Goal: Find specific page/section: Find specific page/section

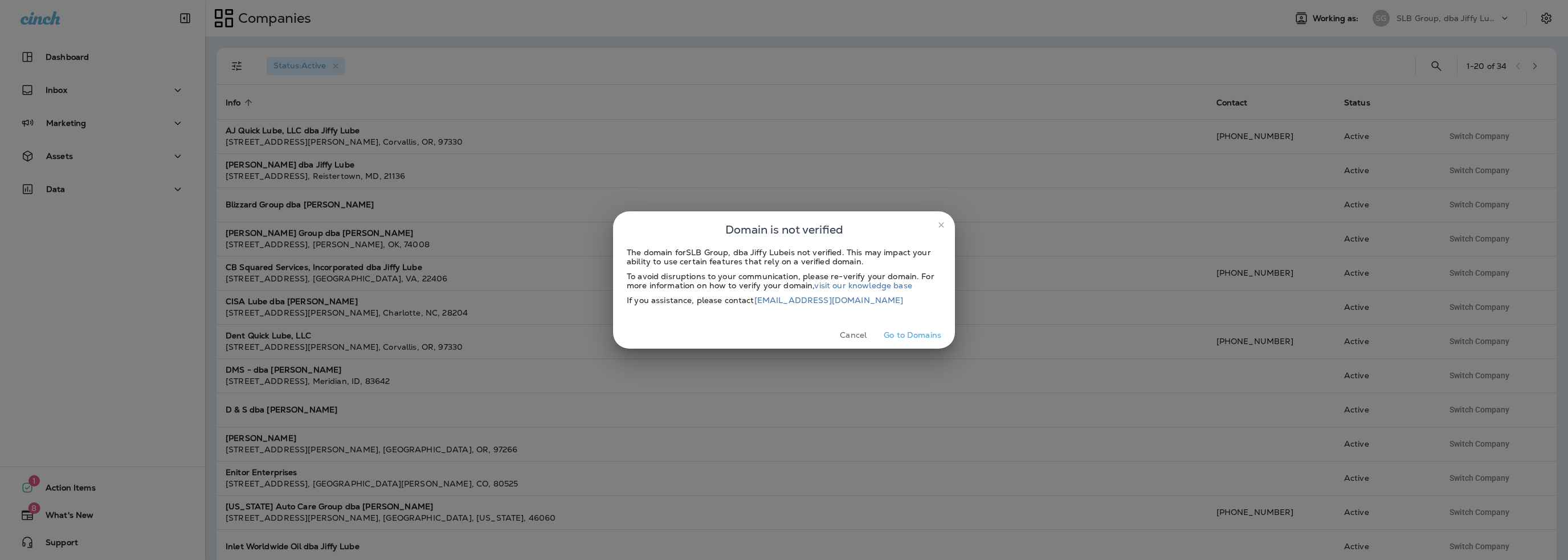
click at [854, 335] on button "Cancel" at bounding box center [853, 335] width 43 height 18
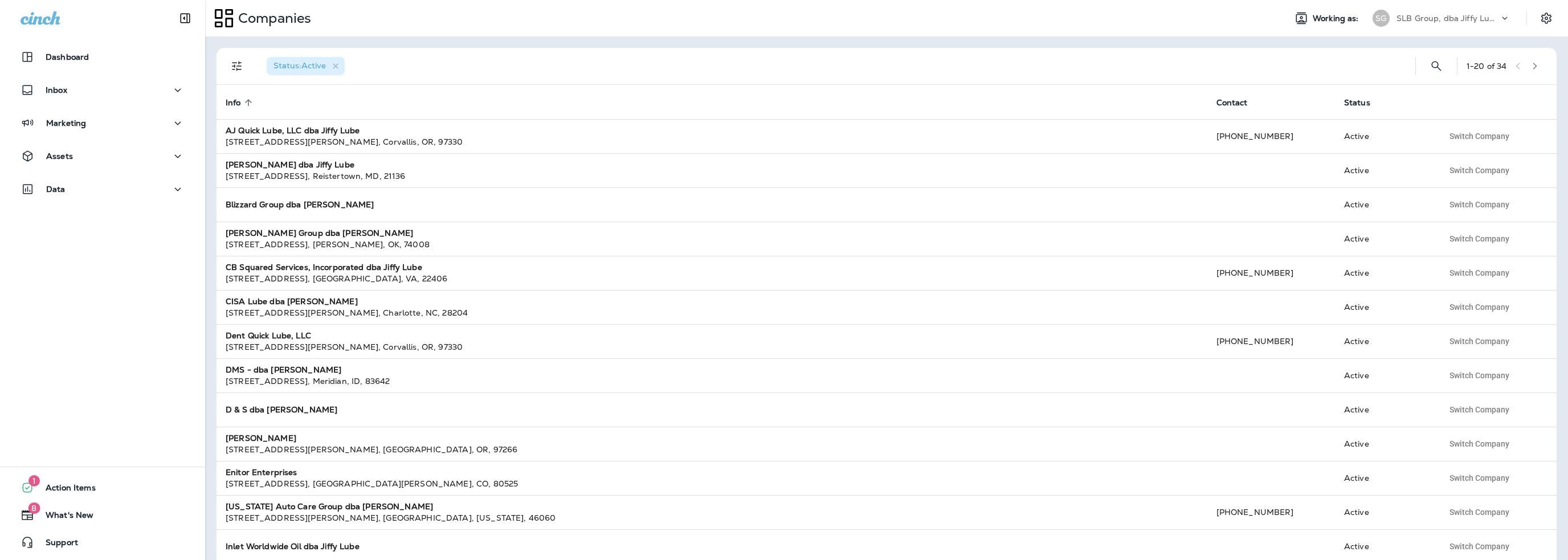
click at [1419, 19] on p "SLB Group, dba Jiffy Lube" at bounding box center [1447, 18] width 102 height 9
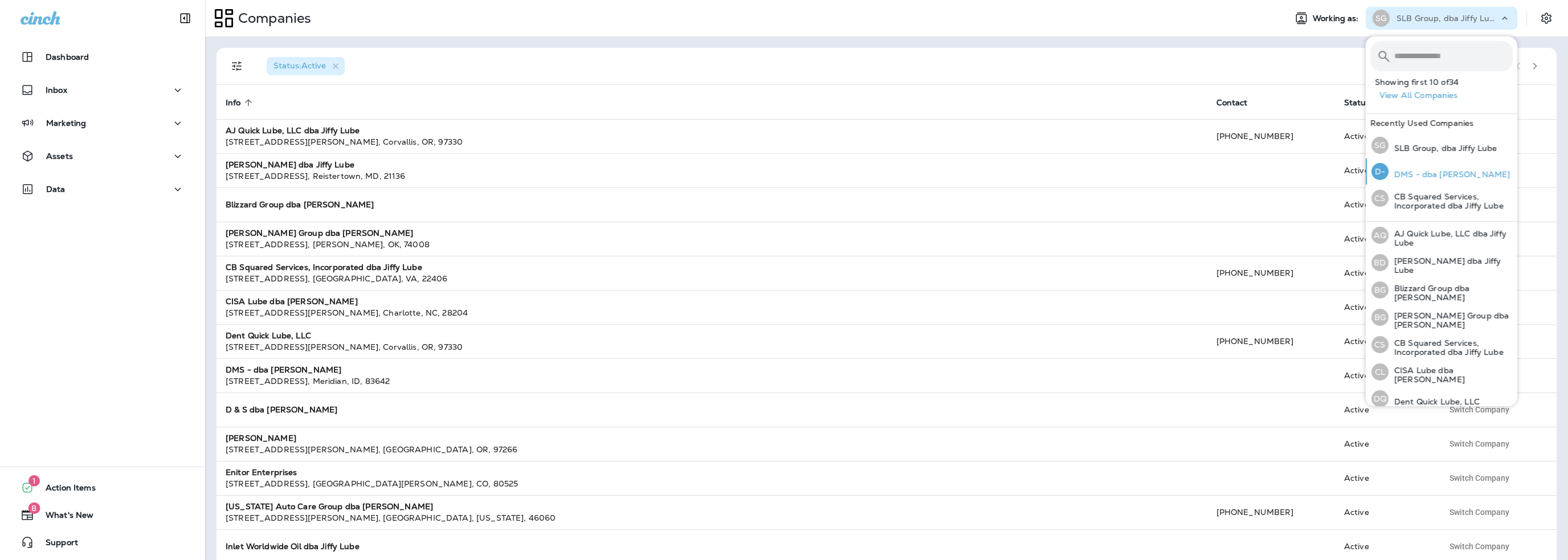
click at [1426, 173] on p "DMS - dba [PERSON_NAME]" at bounding box center [1449, 174] width 121 height 9
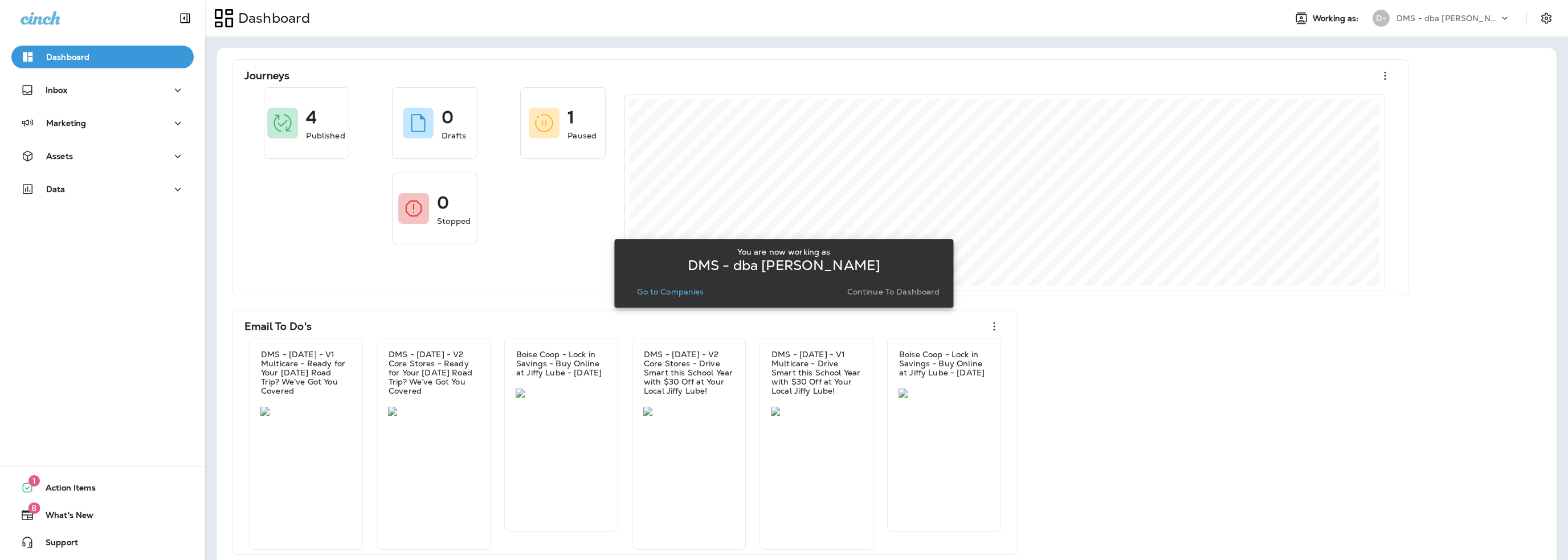
click at [663, 290] on p "Go to Companies" at bounding box center [670, 292] width 67 height 9
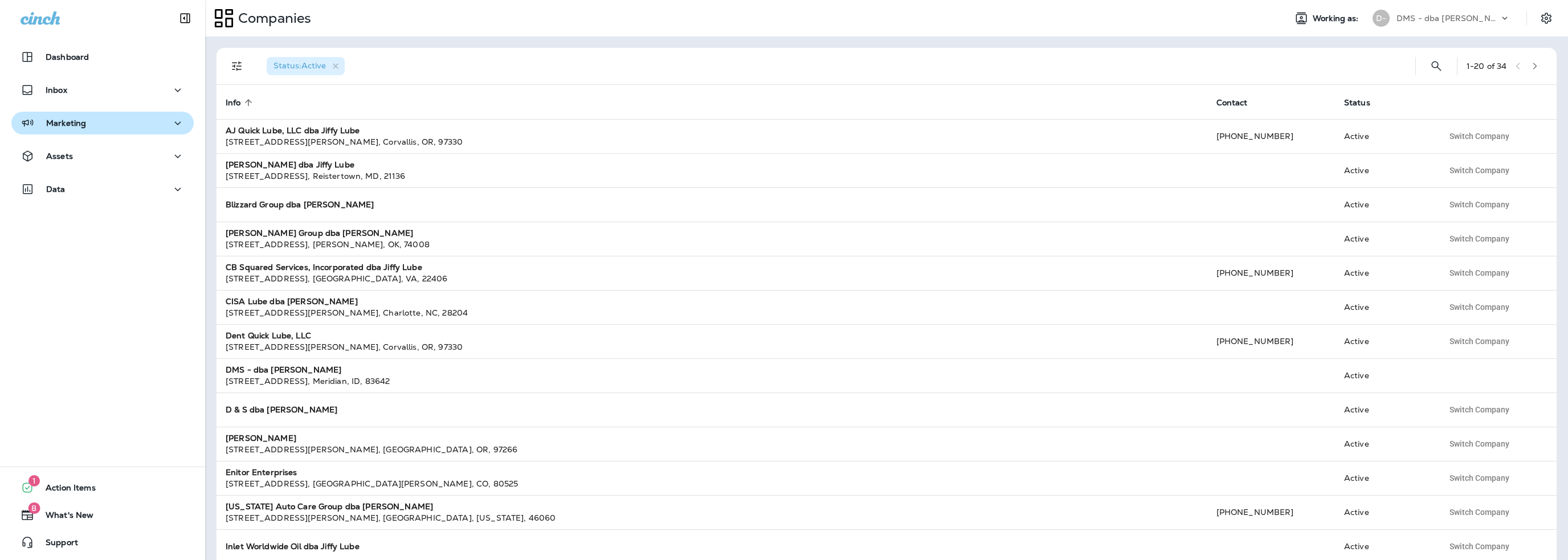
drag, startPoint x: 59, startPoint y: 113, endPoint x: 58, endPoint y: 129, distance: 16.0
click at [58, 113] on button "Marketing" at bounding box center [103, 122] width 183 height 23
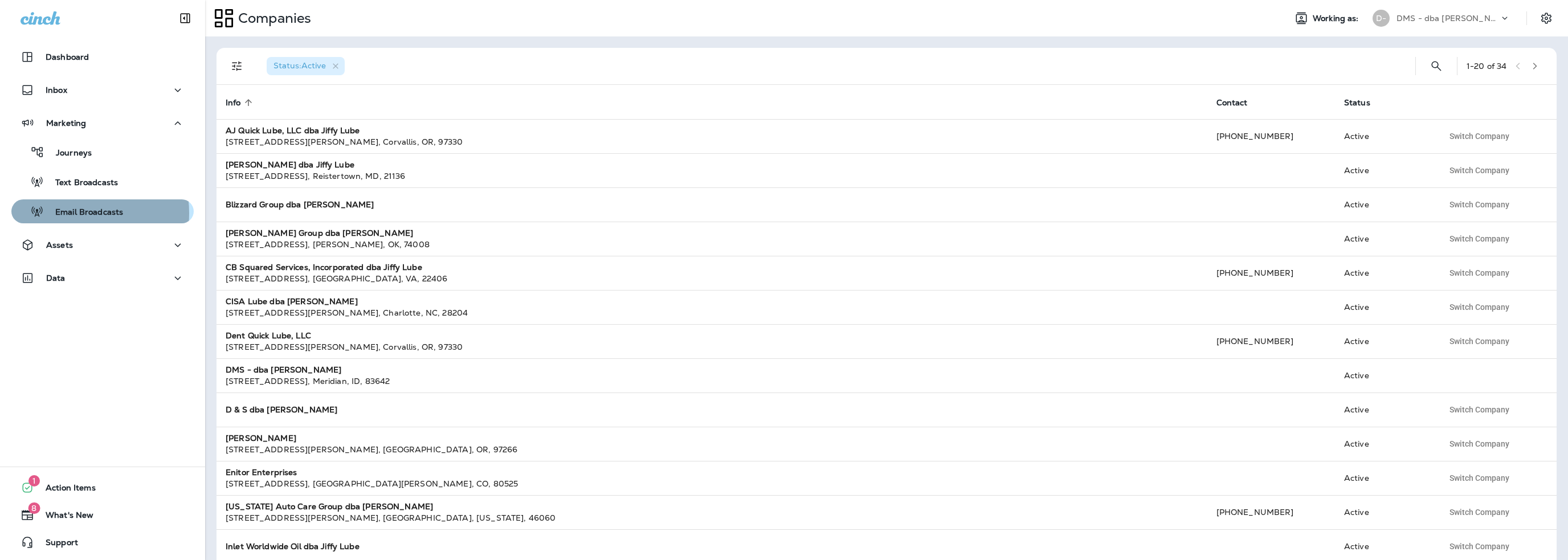
click at [69, 214] on p "Email Broadcasts" at bounding box center [83, 213] width 79 height 11
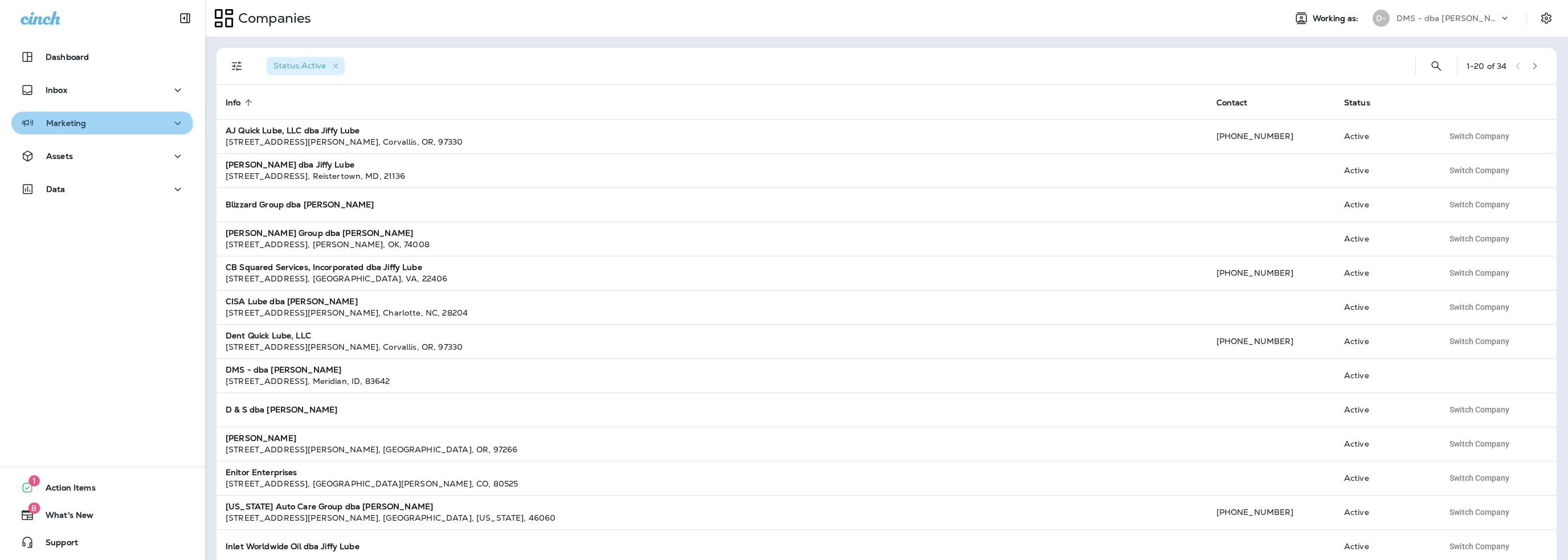
click at [100, 134] on button "Marketing" at bounding box center [103, 122] width 183 height 23
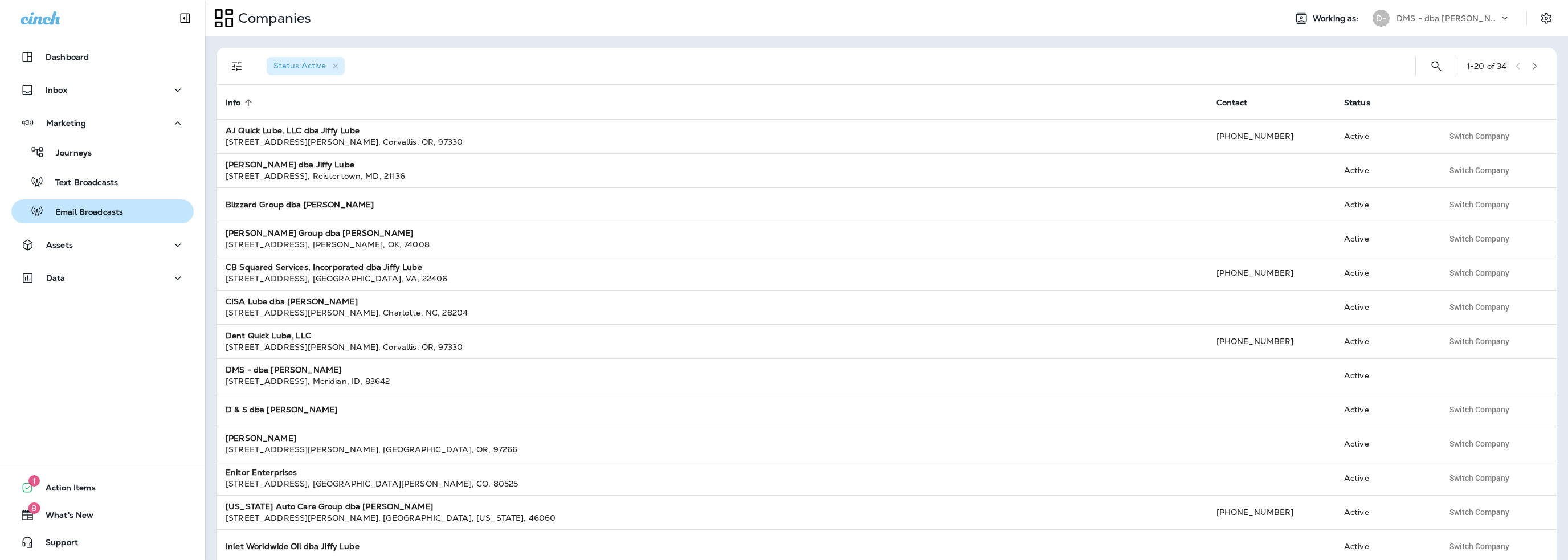
click at [94, 210] on p "Email Broadcasts" at bounding box center [83, 213] width 79 height 11
click at [1430, 19] on p "DMS - dba [PERSON_NAME]" at bounding box center [1447, 18] width 102 height 9
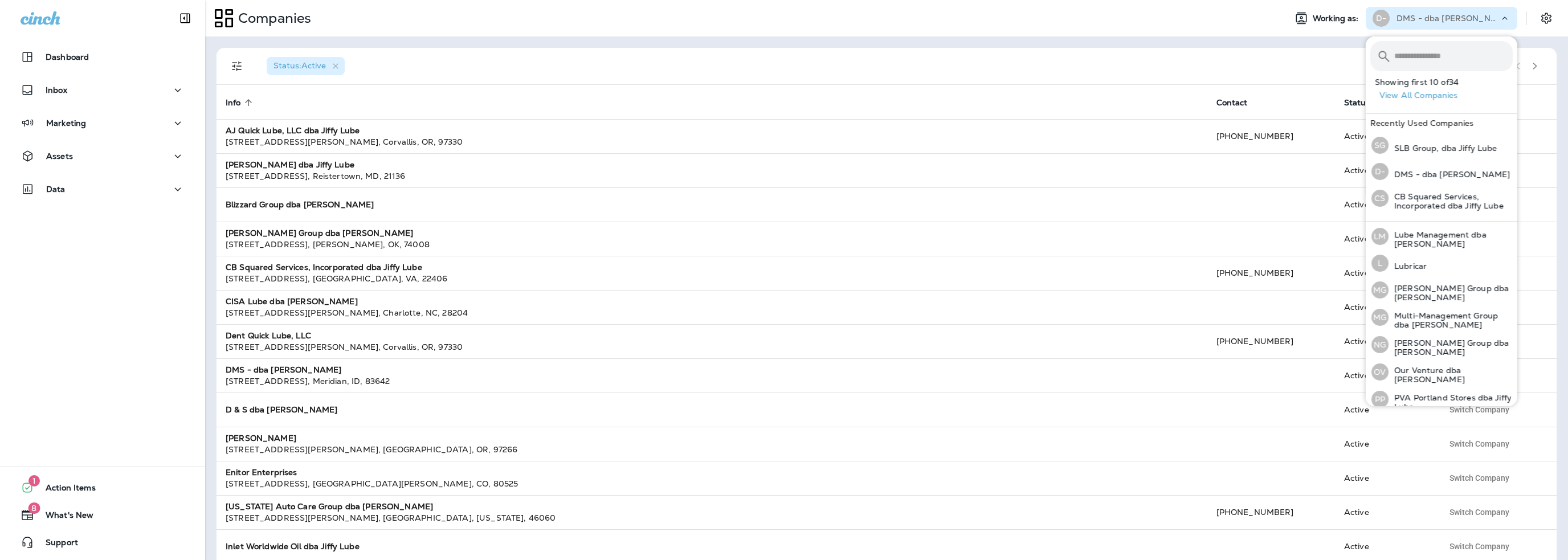
scroll to position [353, 0]
click at [1417, 388] on p "PVA Portland Stores dba Jiffy Lube" at bounding box center [1451, 397] width 124 height 18
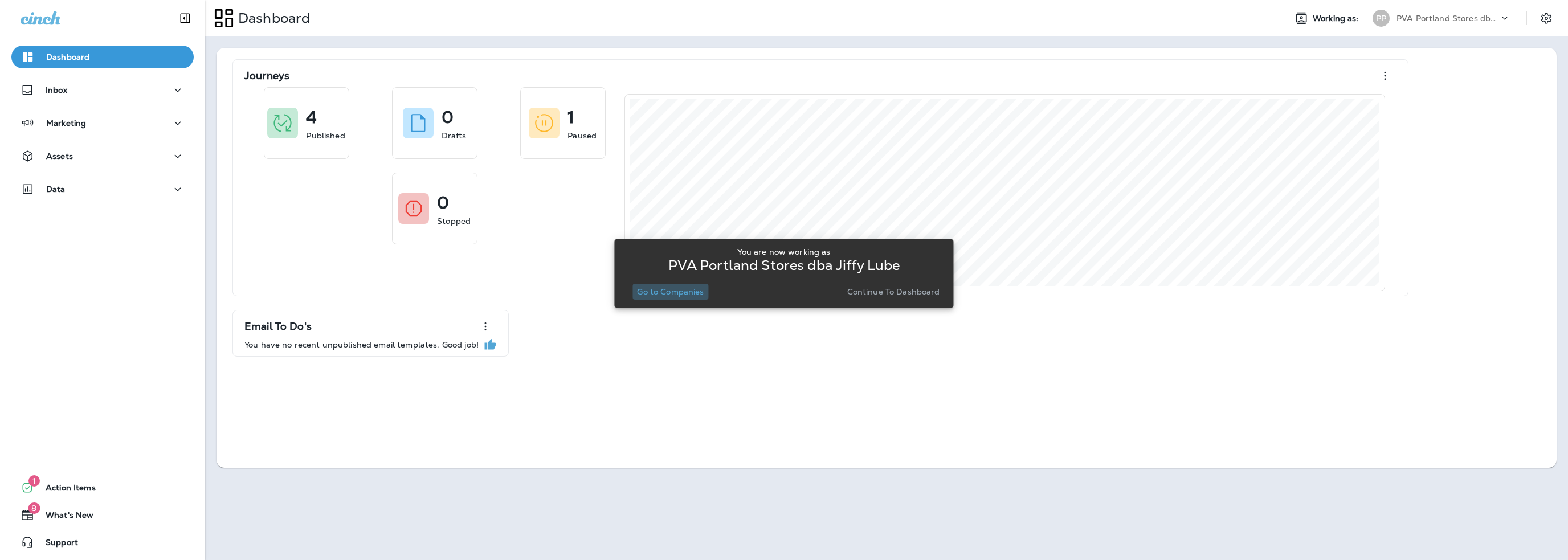
click at [673, 289] on p "Go to Companies" at bounding box center [670, 292] width 67 height 9
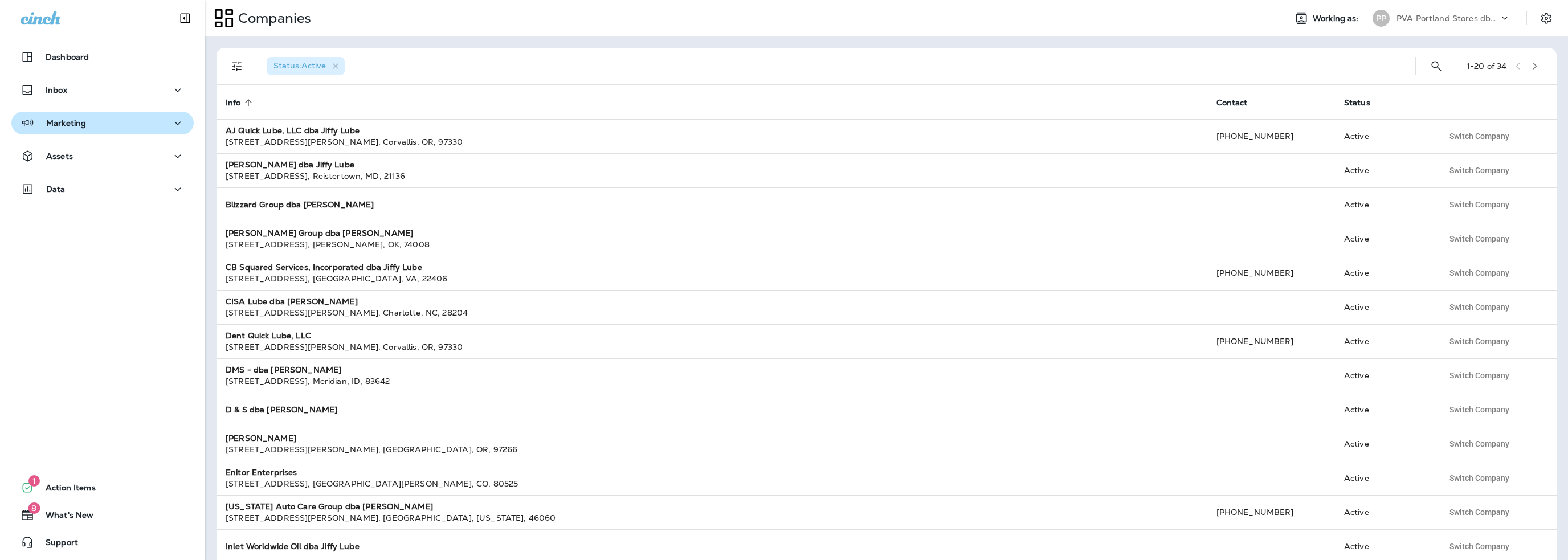
click at [89, 123] on div "Marketing" at bounding box center [103, 123] width 164 height 14
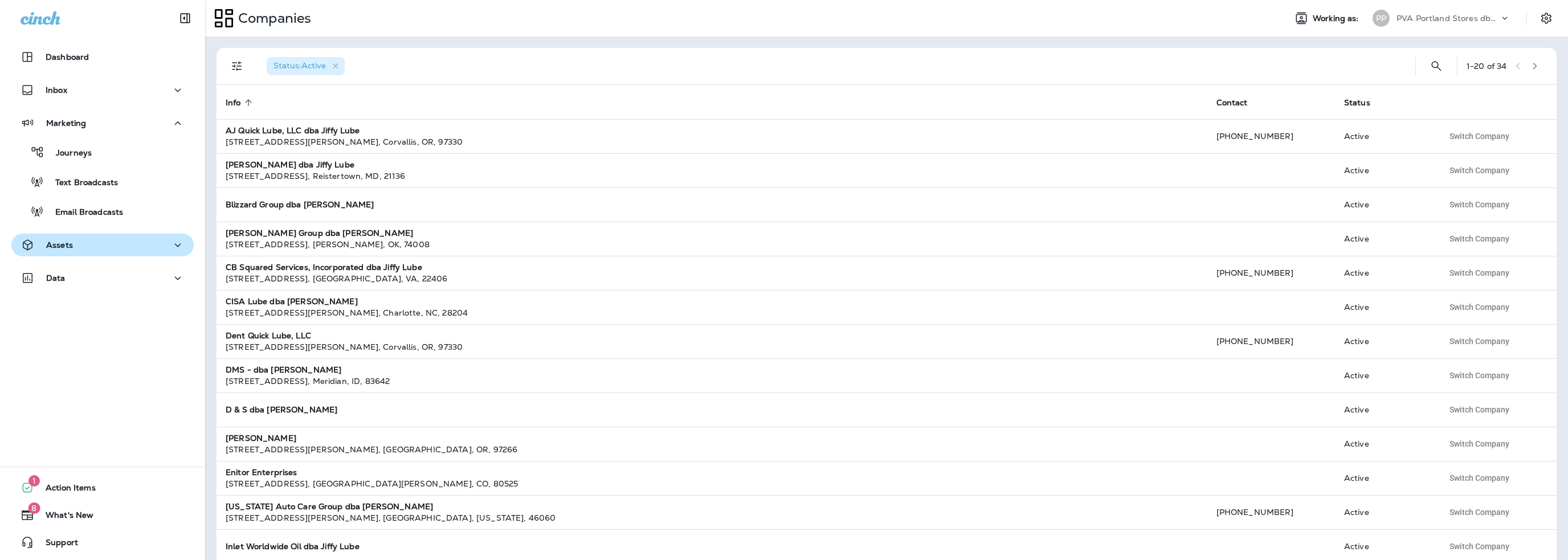
click at [67, 245] on p "Assets" at bounding box center [60, 245] width 27 height 9
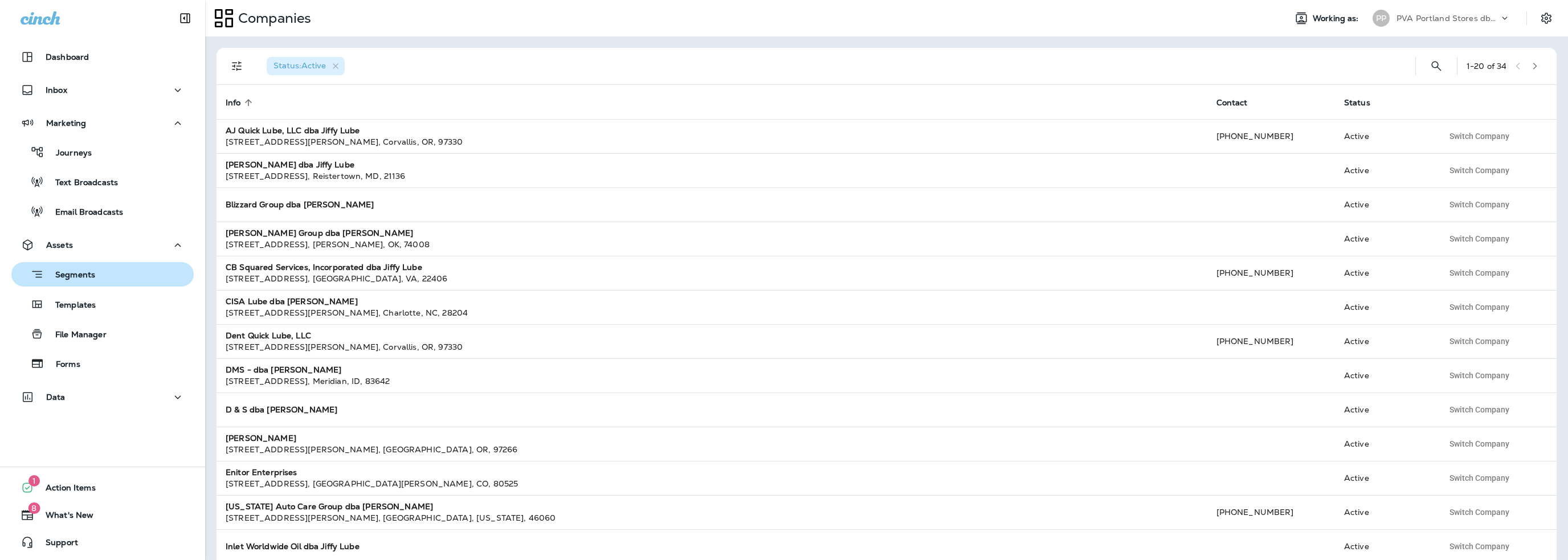
click at [72, 275] on p "Segments" at bounding box center [69, 276] width 51 height 12
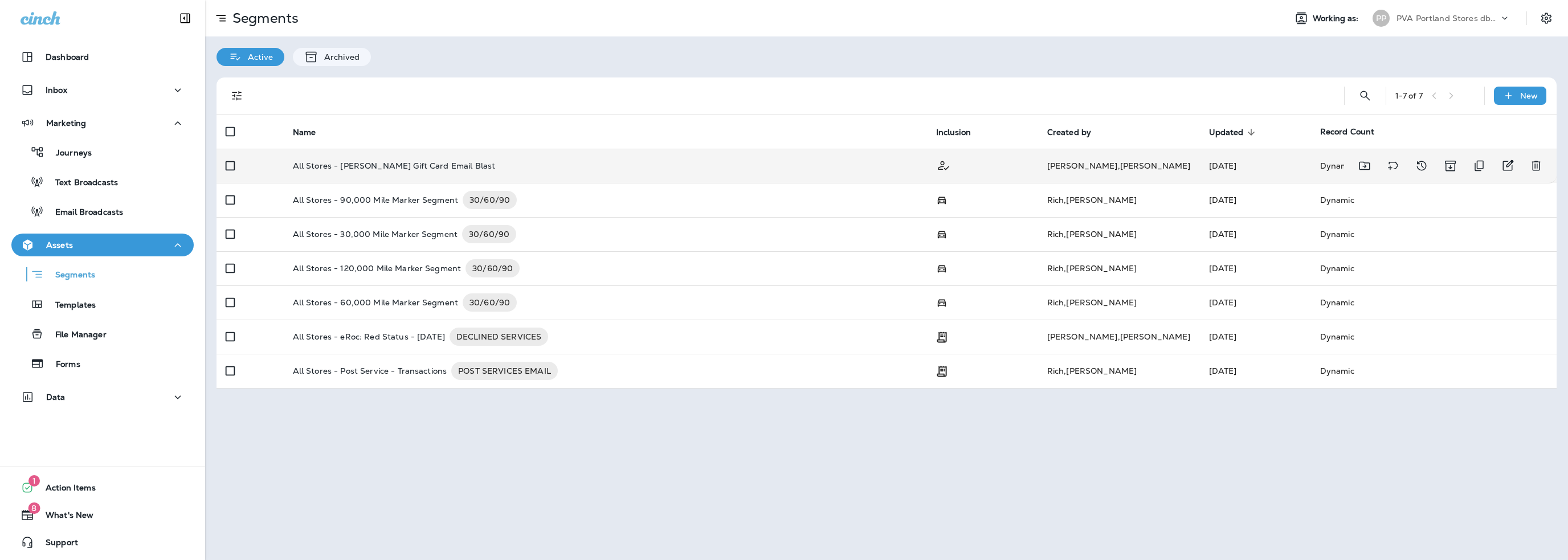
click at [352, 166] on p "All Stores - [PERSON_NAME] Gift Card Email Blast" at bounding box center [394, 166] width 203 height 9
